Goal: Task Accomplishment & Management: Manage account settings

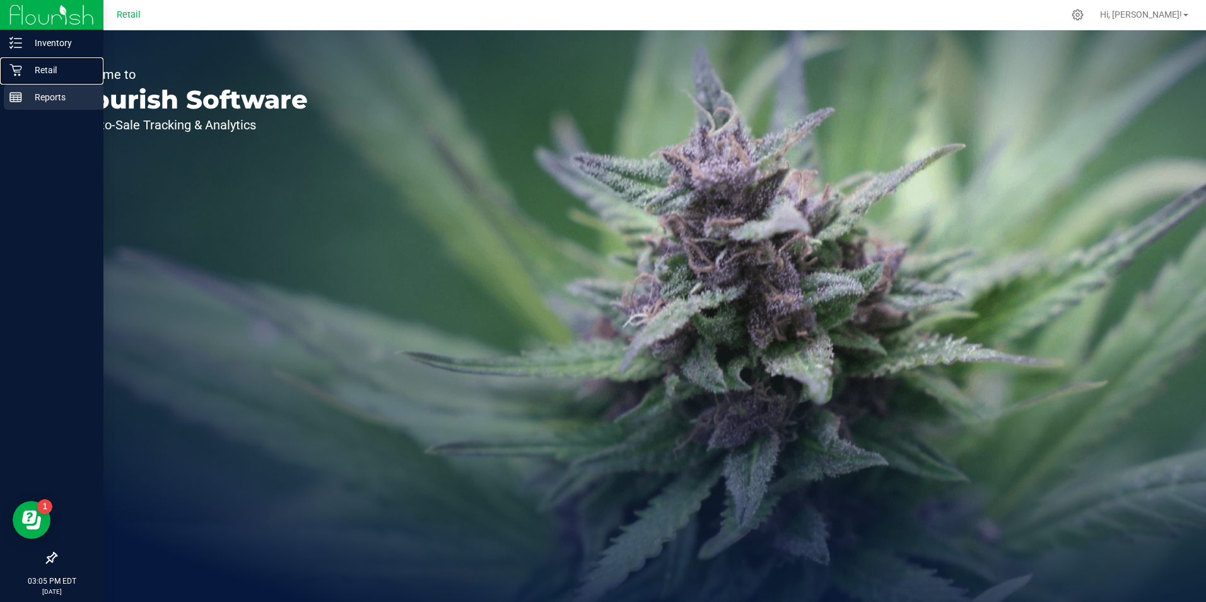
drag, startPoint x: 26, startPoint y: 76, endPoint x: 29, endPoint y: 90, distance: 13.5
click at [26, 76] on p "Retail" at bounding box center [60, 69] width 76 height 15
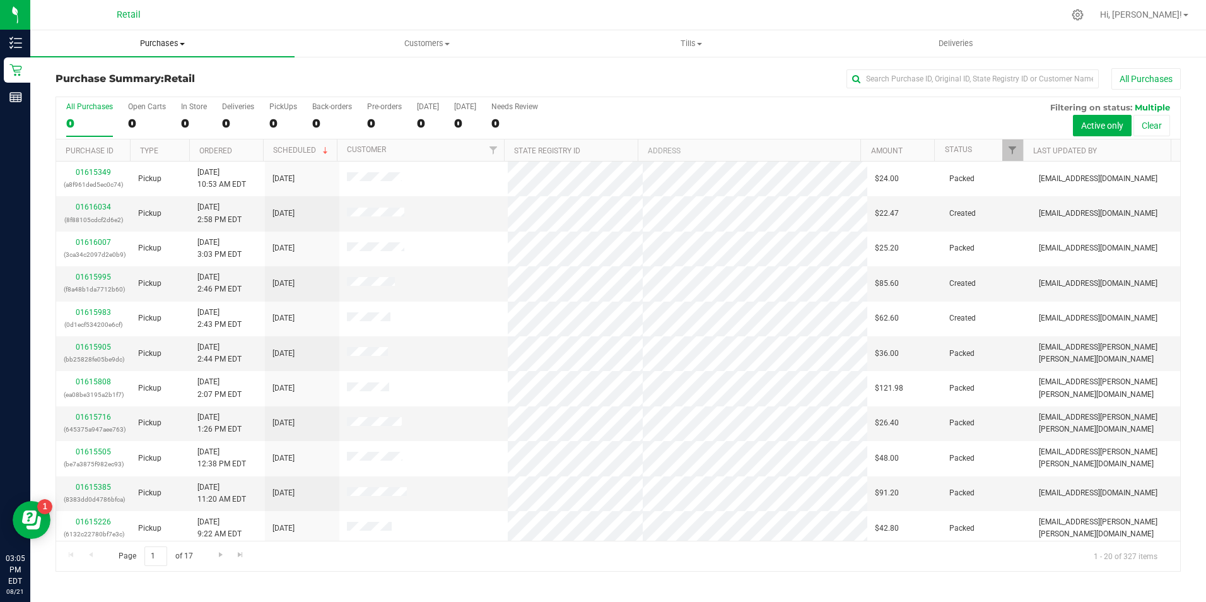
click at [181, 47] on span "Purchases" at bounding box center [162, 43] width 264 height 11
click at [194, 71] on li "Summary of purchases" at bounding box center [162, 76] width 264 height 15
click at [926, 81] on input "text" at bounding box center [972, 78] width 252 height 19
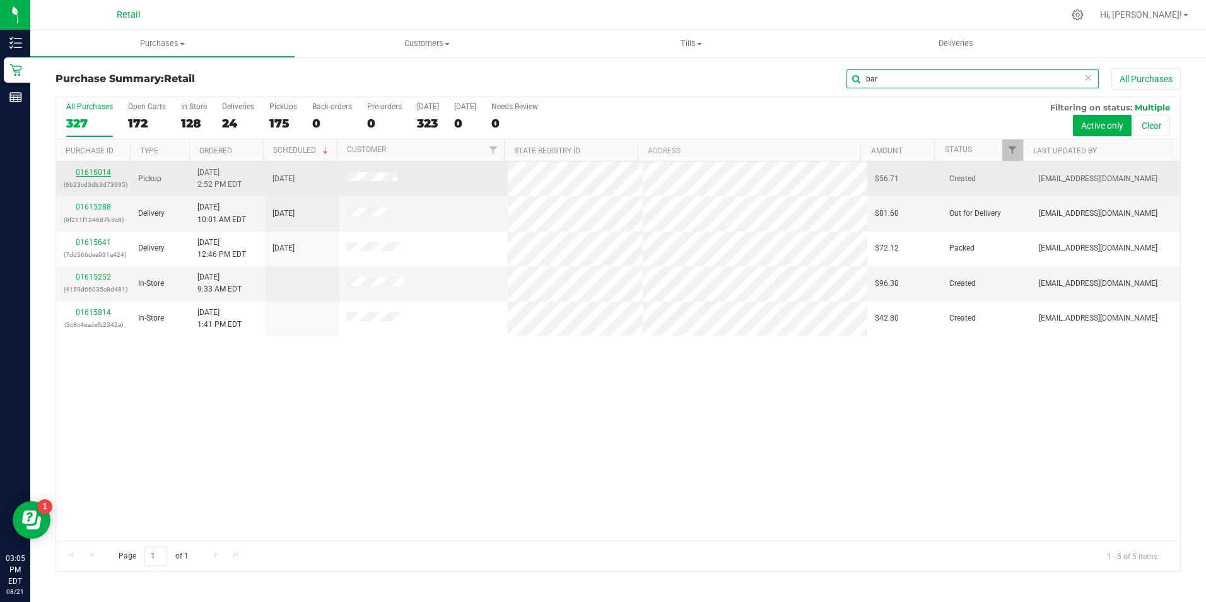
type input "bar"
click at [105, 171] on link "01616014" at bounding box center [93, 172] width 35 height 9
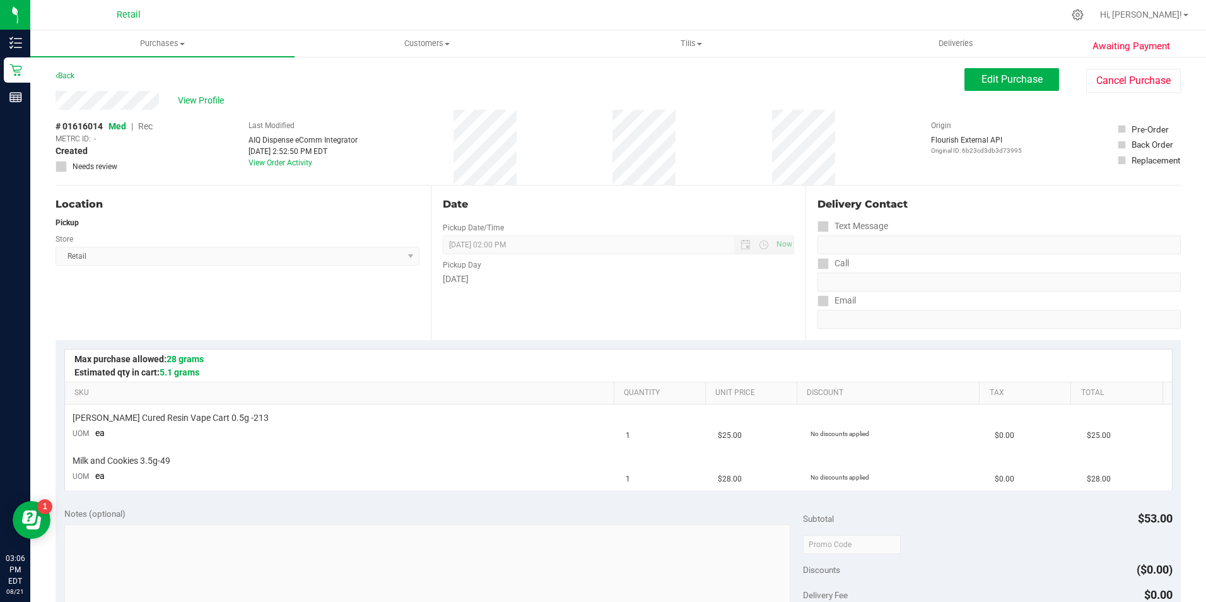
click at [1009, 93] on div "View Profile # 01616014 Med | Rec METRC ID: - Created Needs review Last Modifie…" at bounding box center [618, 138] width 1125 height 95
click at [987, 79] on span "Edit Purchase" at bounding box center [1011, 79] width 61 height 12
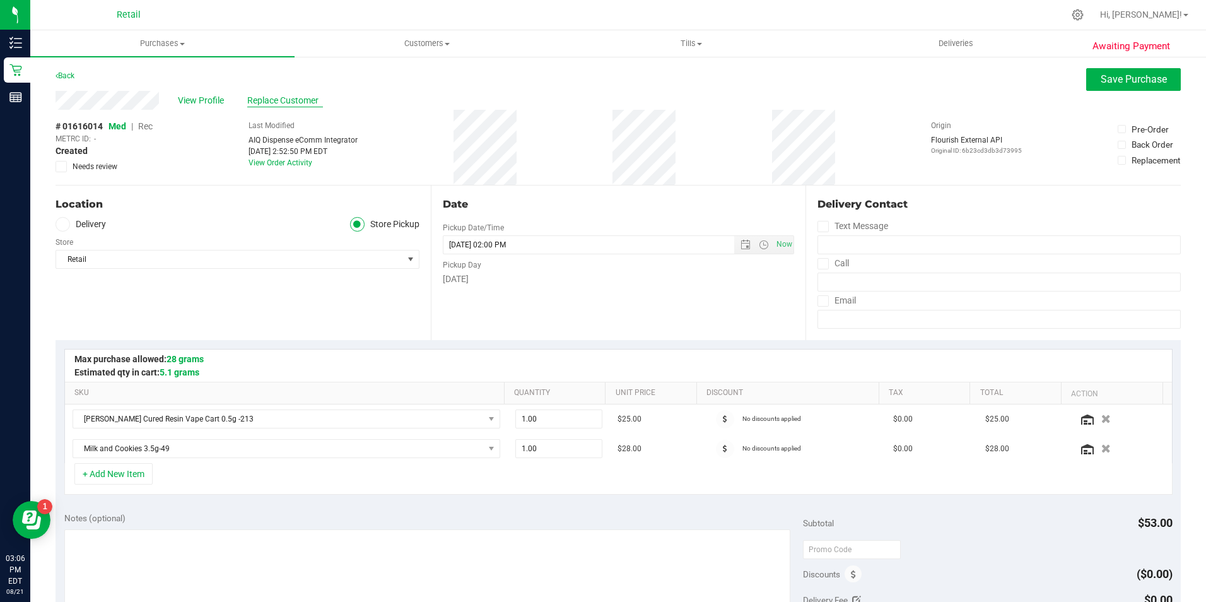
click at [303, 98] on span "Replace Customer" at bounding box center [285, 100] width 76 height 13
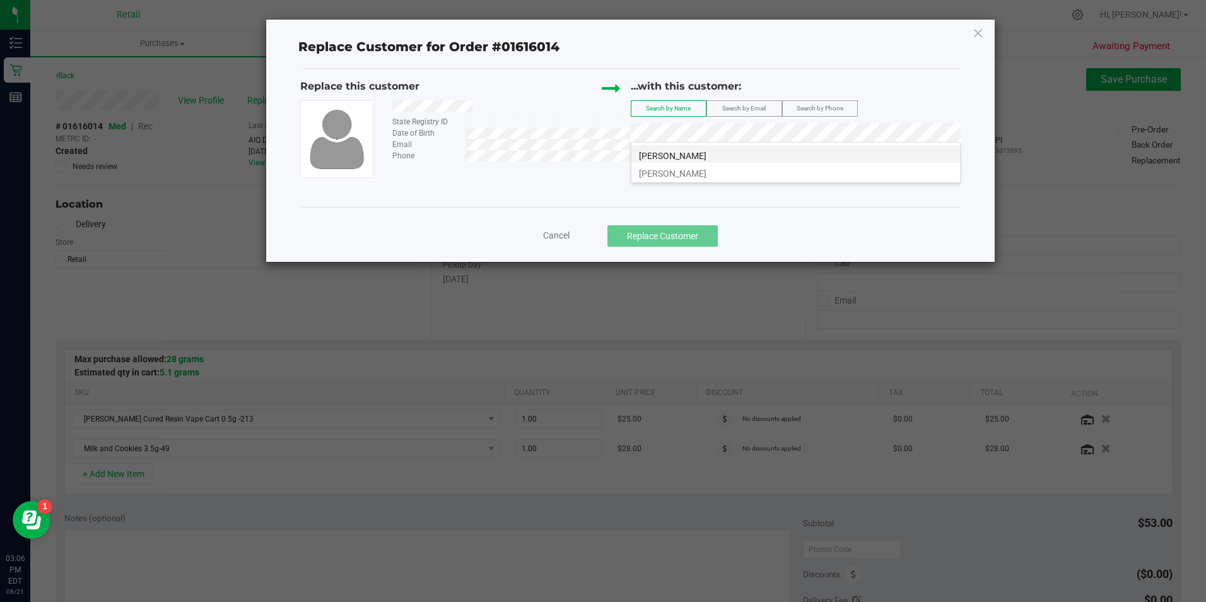
click at [687, 153] on span "[PERSON_NAME]" at bounding box center [672, 156] width 67 height 10
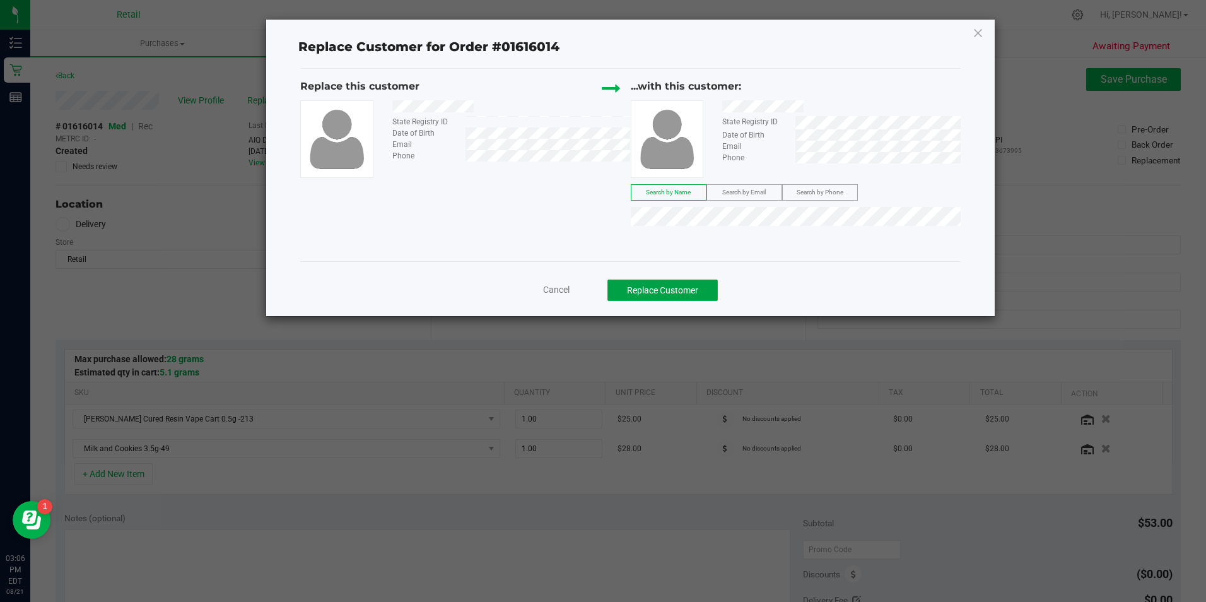
click at [678, 283] on button "Replace Customer" at bounding box center [662, 289] width 110 height 21
click at [628, 309] on div "Cancel Replace Customer" at bounding box center [630, 286] width 660 height 50
click at [638, 303] on div "Cancel Replace Customer" at bounding box center [630, 286] width 660 height 50
click at [655, 289] on button "Replace Customer" at bounding box center [662, 289] width 110 height 21
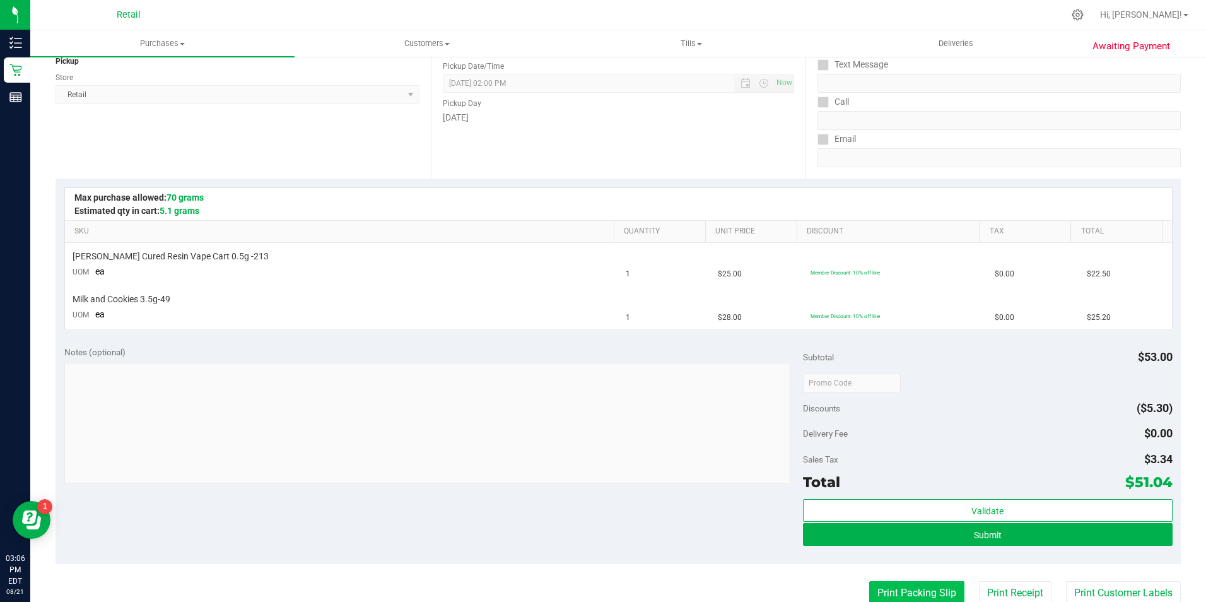
scroll to position [315, 0]
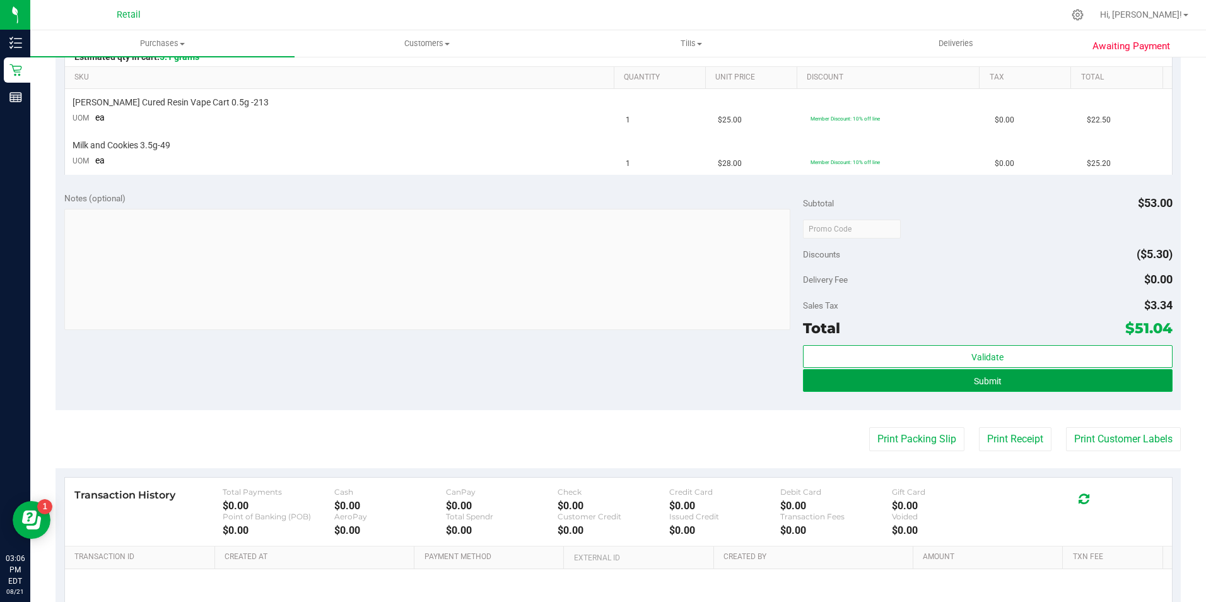
click at [952, 387] on button "Submit" at bounding box center [988, 380] width 370 height 23
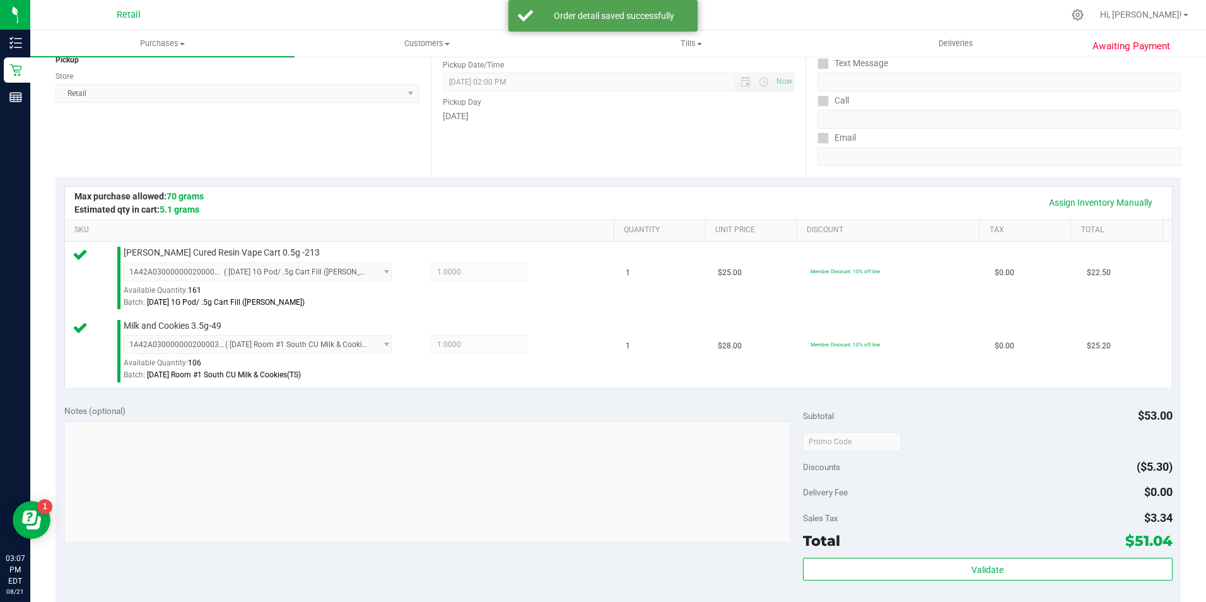
scroll to position [252, 0]
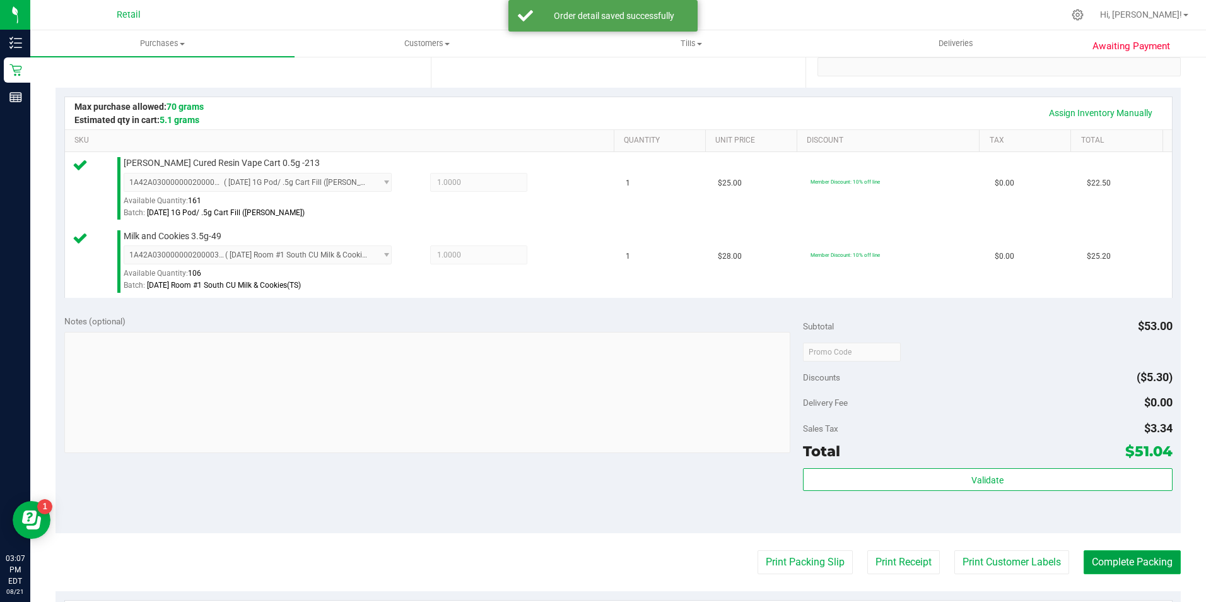
click at [1125, 563] on button "Complete Packing" at bounding box center [1132, 562] width 97 height 24
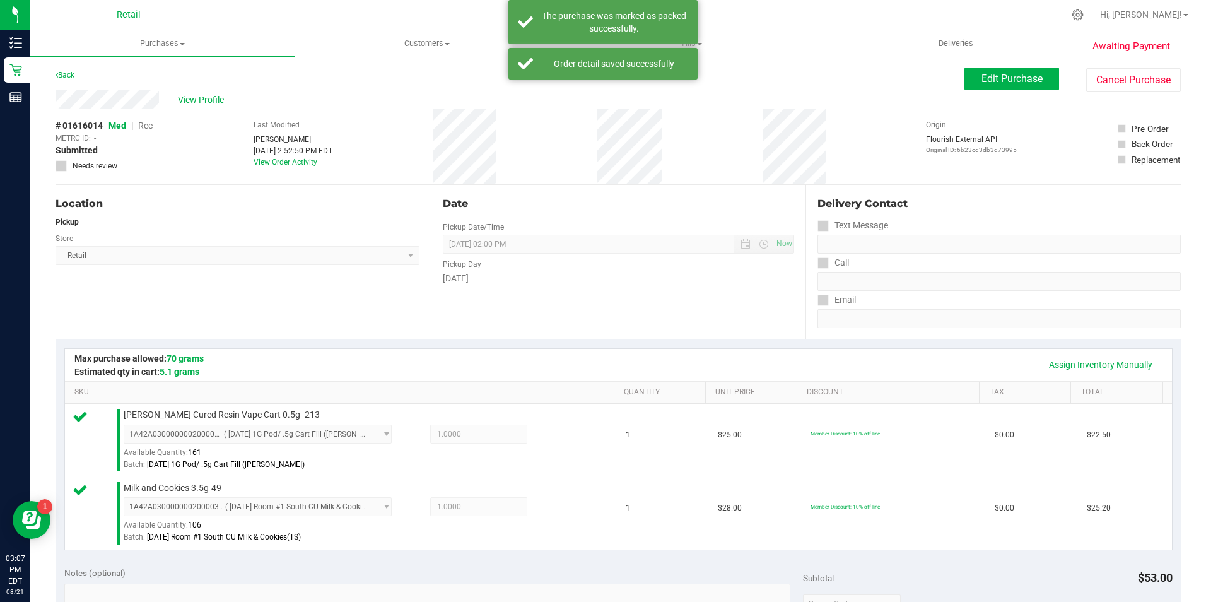
scroll to position [0, 0]
